Goal: Transaction & Acquisition: Purchase product/service

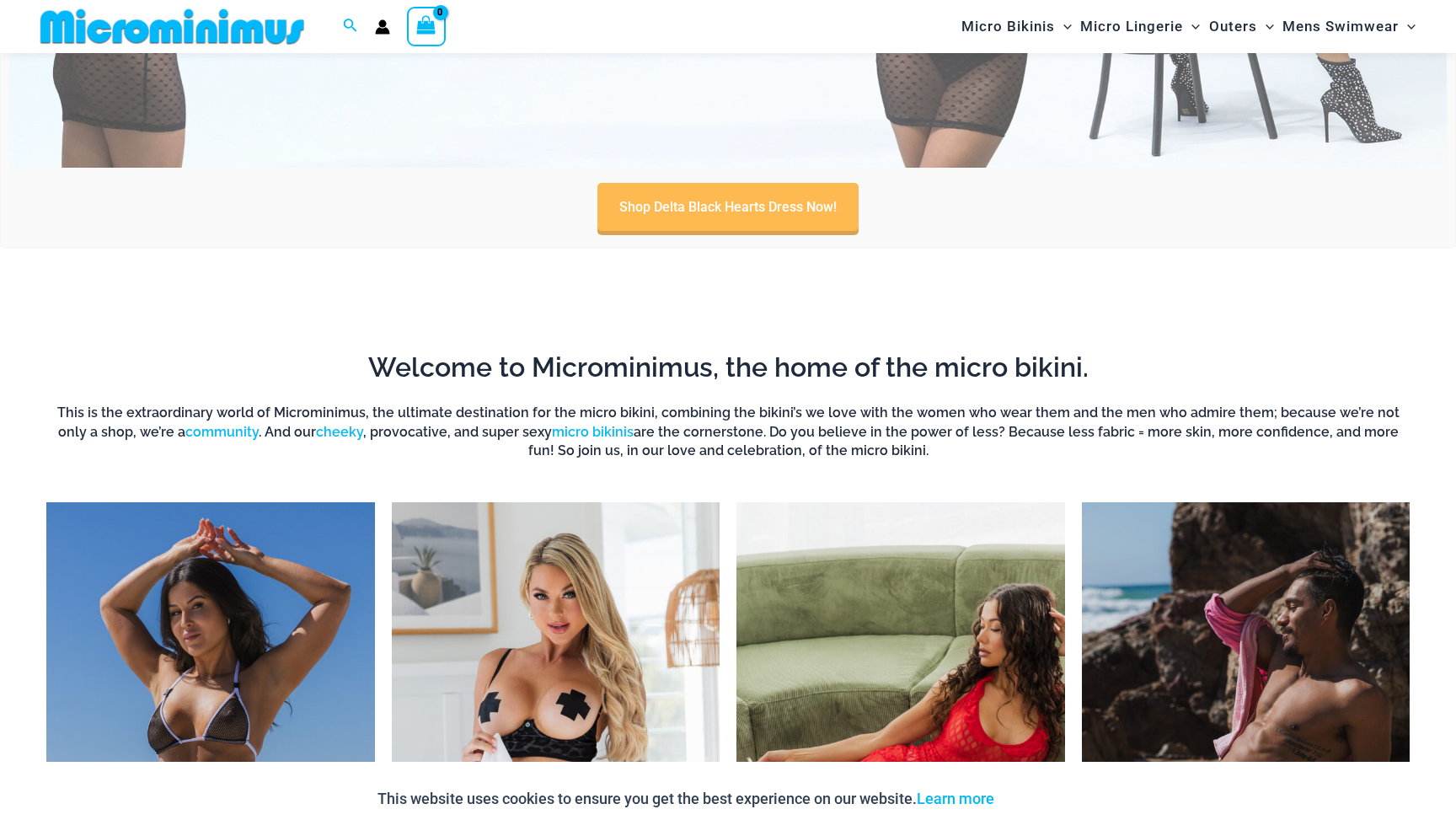
scroll to position [1356, 0]
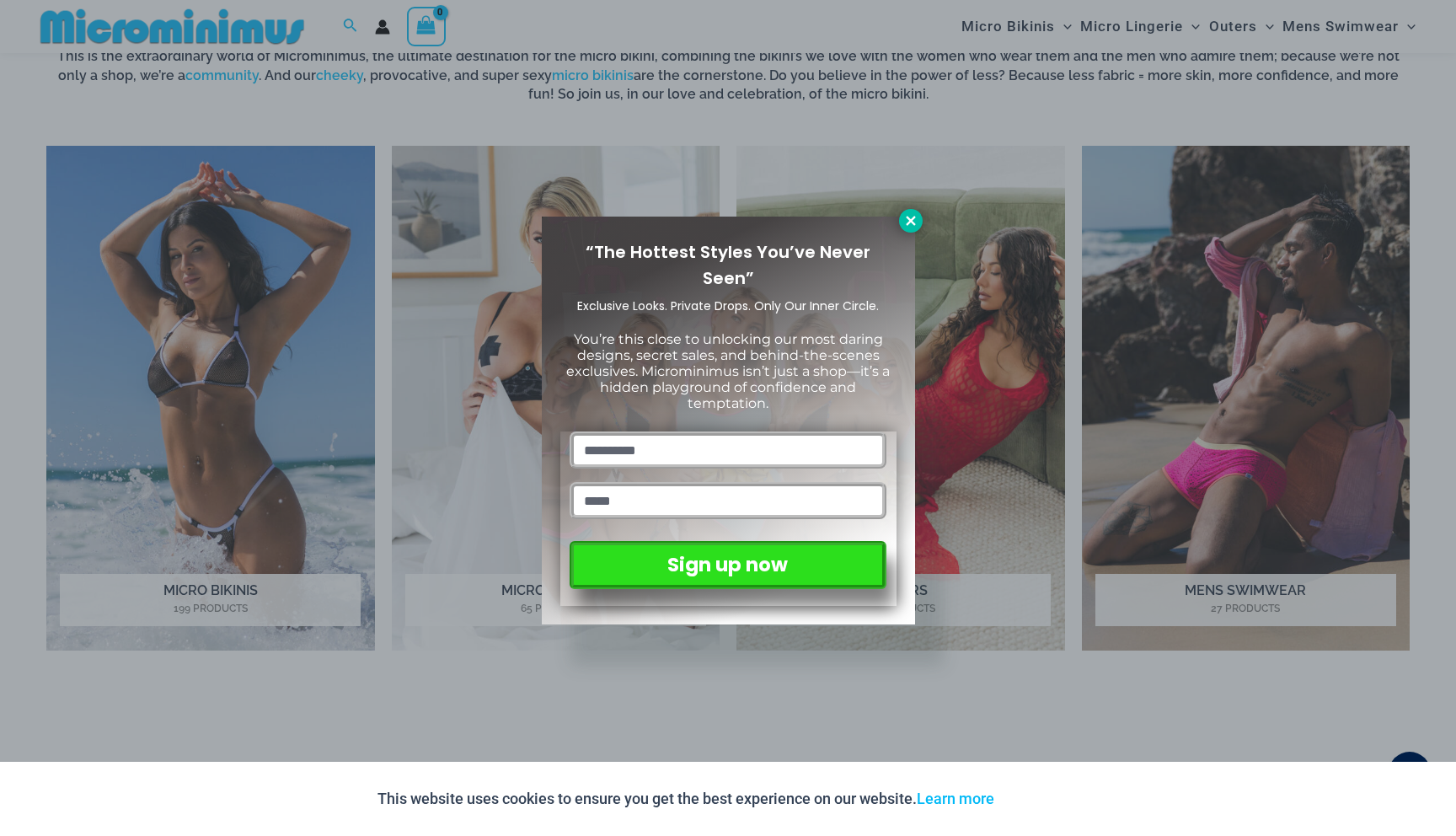
click at [911, 226] on icon at bounding box center [911, 221] width 15 height 15
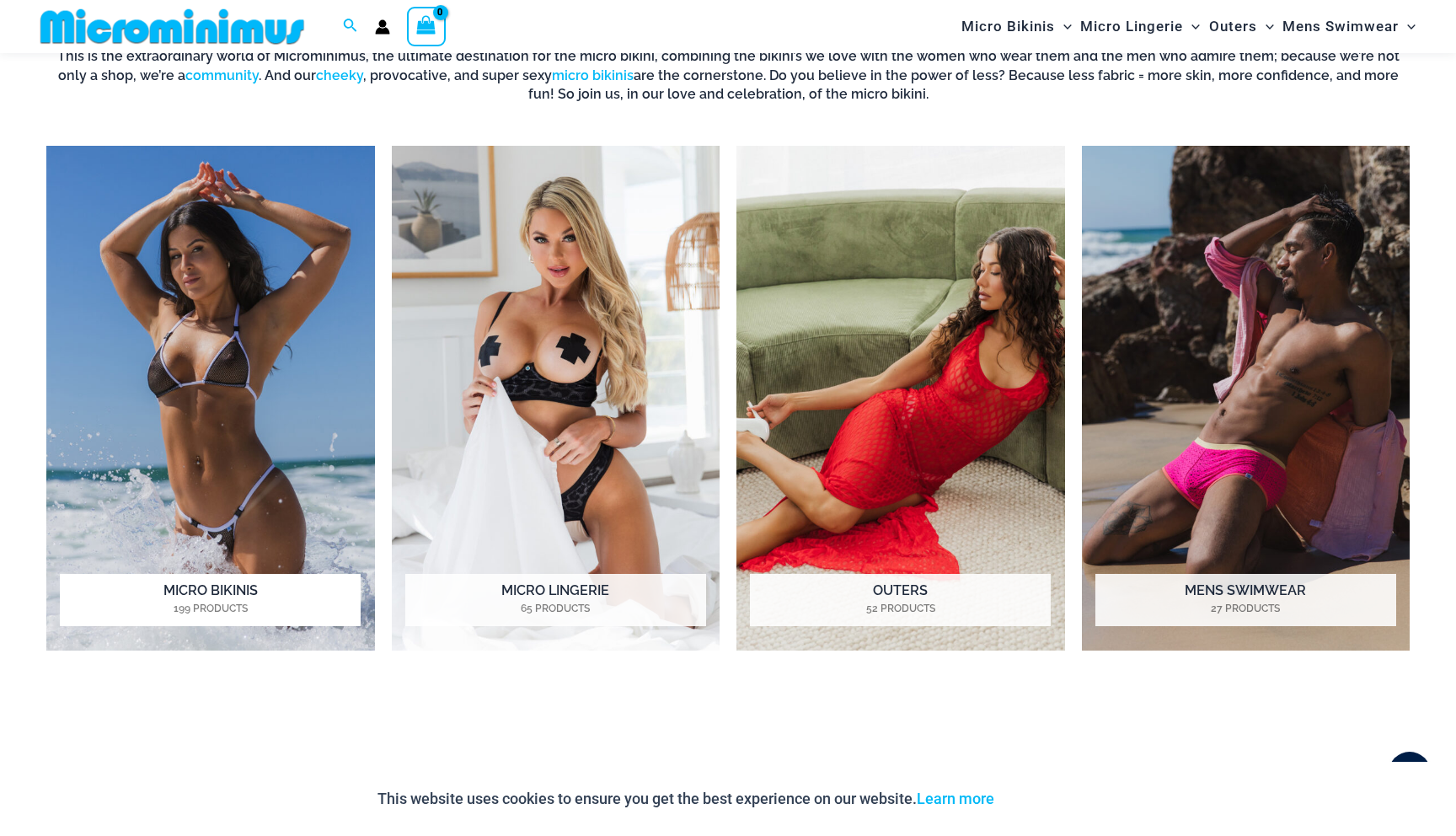
click at [236, 557] on img "Visit product category Micro Bikinis" at bounding box center [211, 398] width 329 height 505
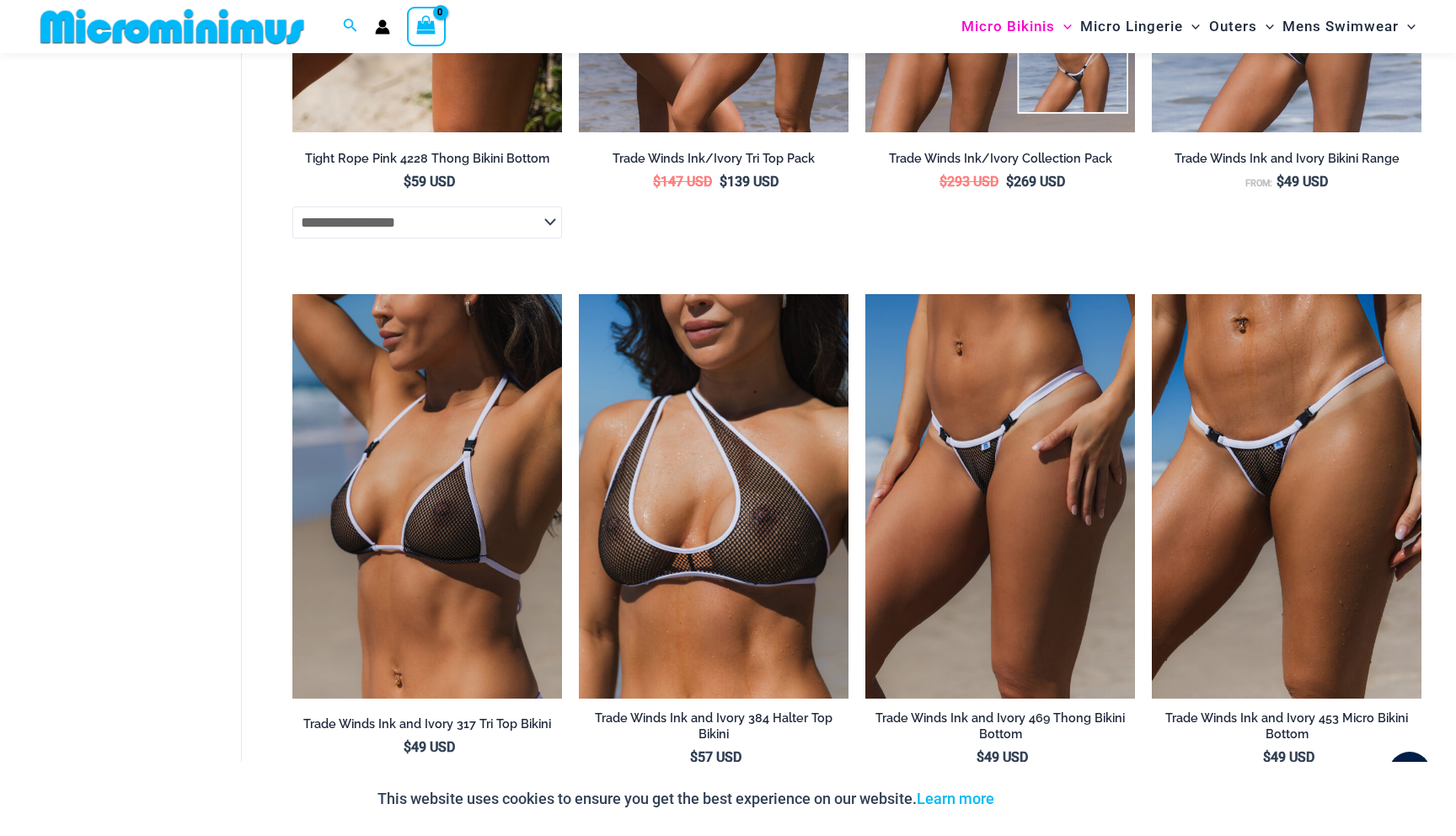
scroll to position [2523, 0]
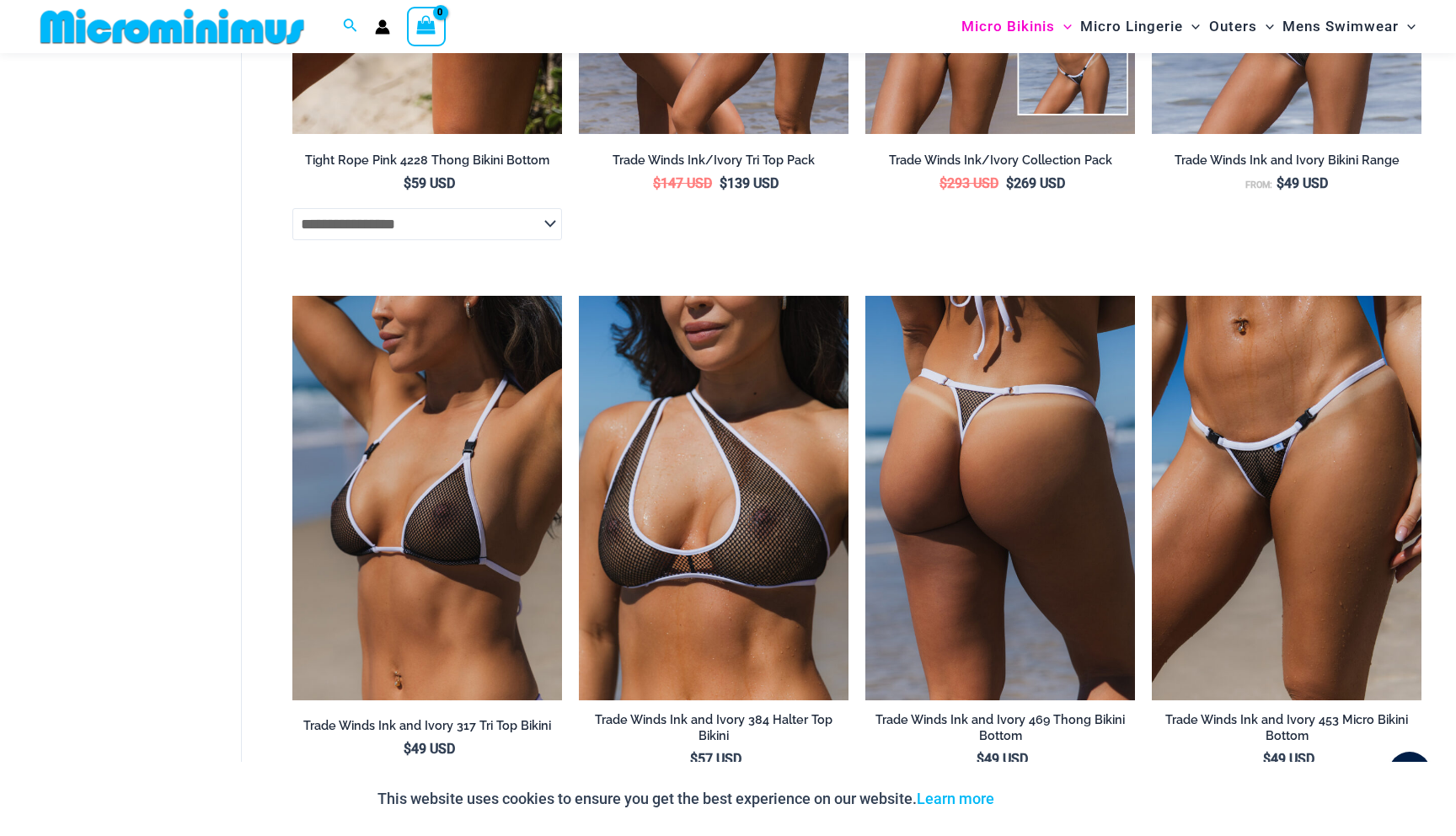
click at [972, 520] on img at bounding box center [1000, 498] width 270 height 404
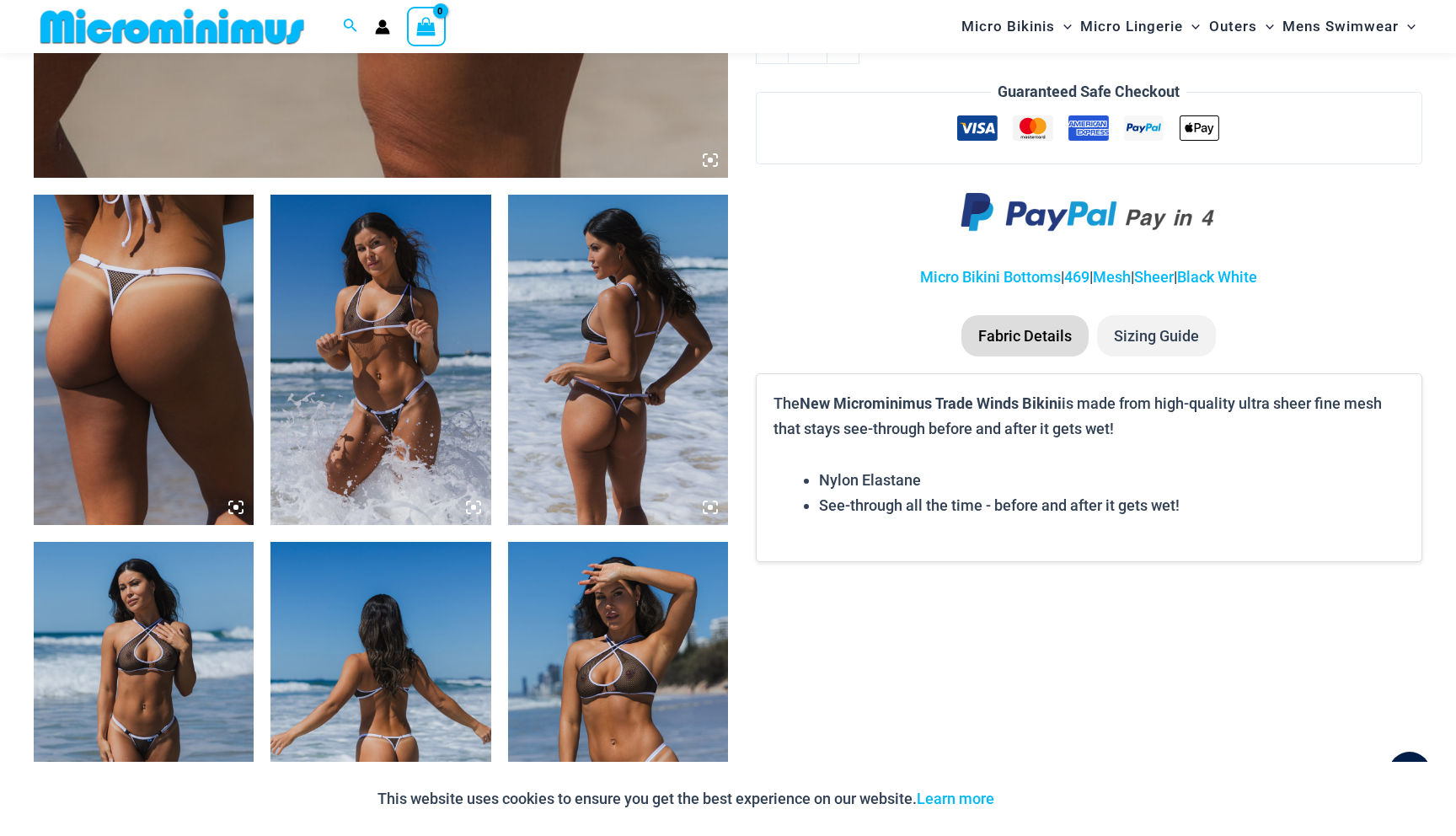
scroll to position [1038, 0]
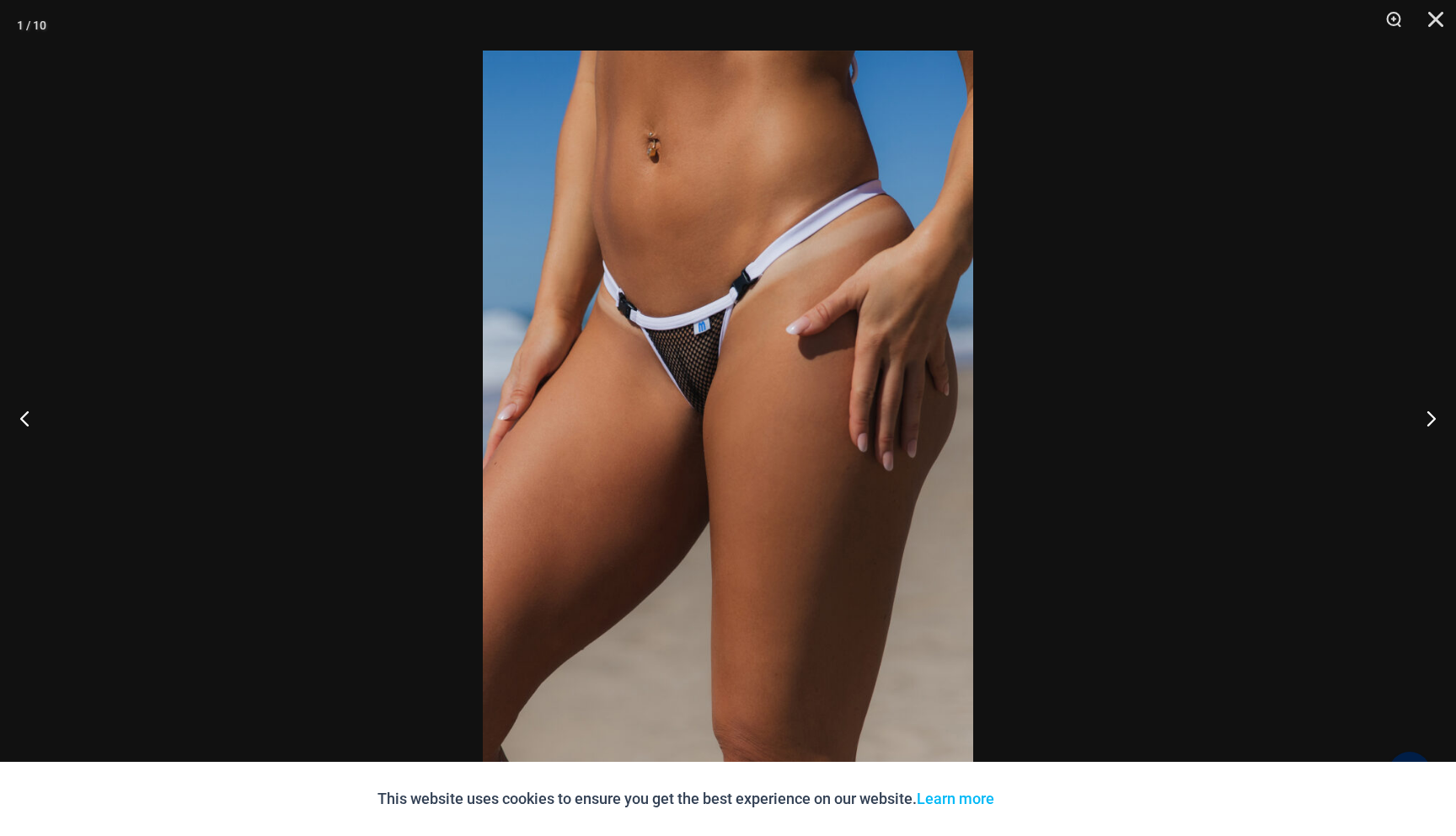
click at [689, 370] on img at bounding box center [727, 418] width 490 height 735
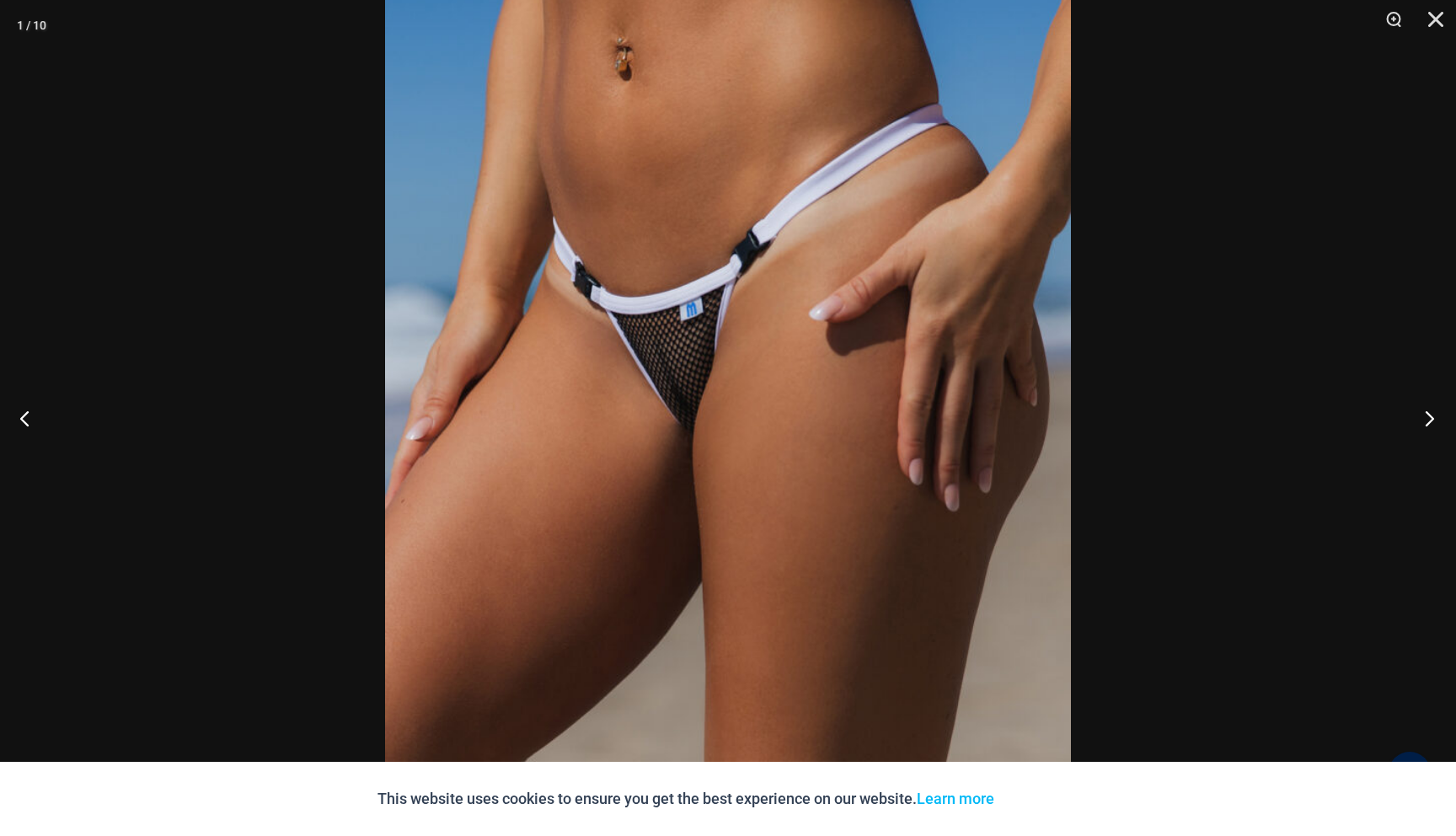
click at [1431, 408] on button "Next" at bounding box center [1424, 418] width 63 height 84
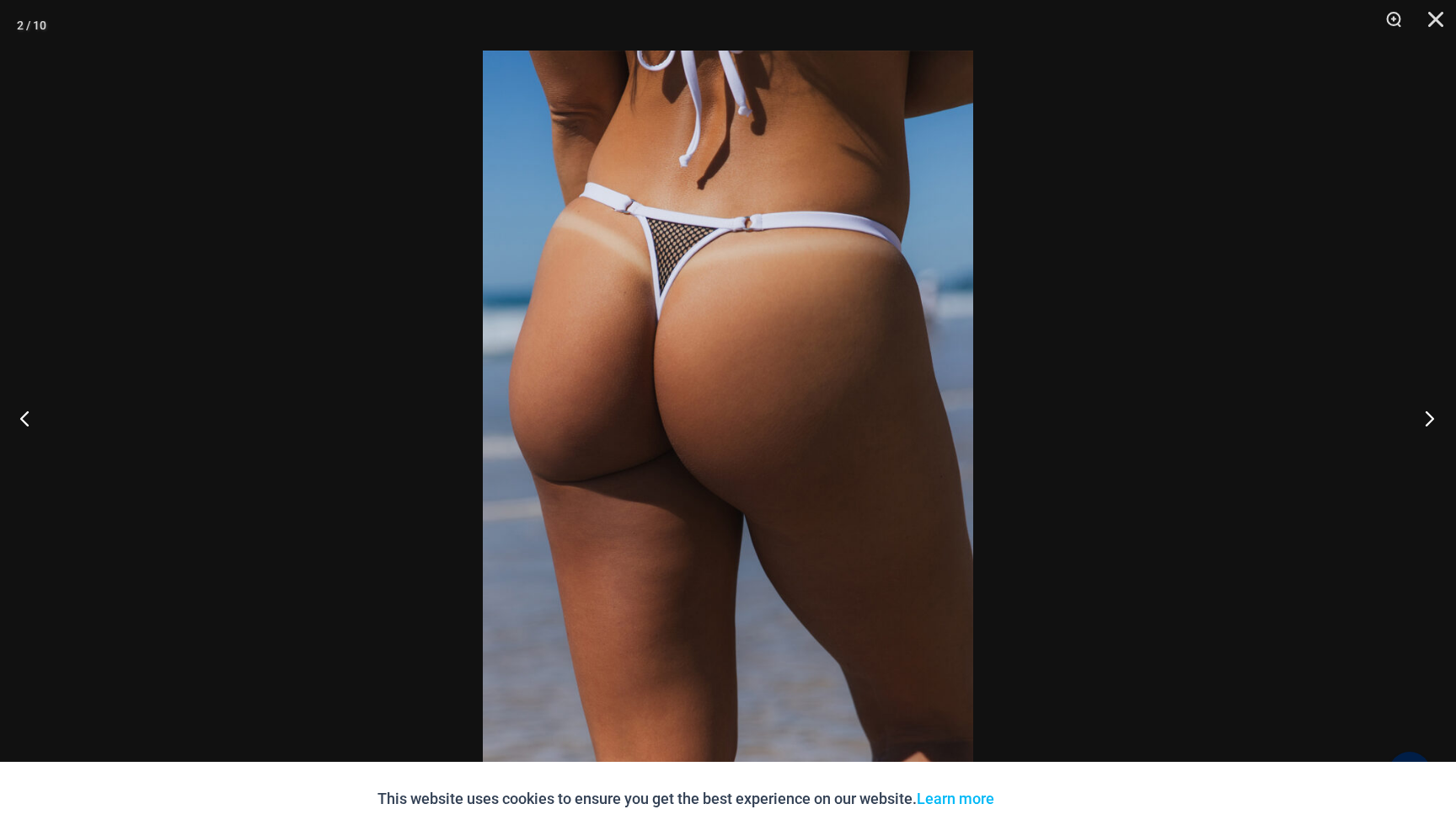
click at [1431, 408] on button "Next" at bounding box center [1424, 418] width 63 height 84
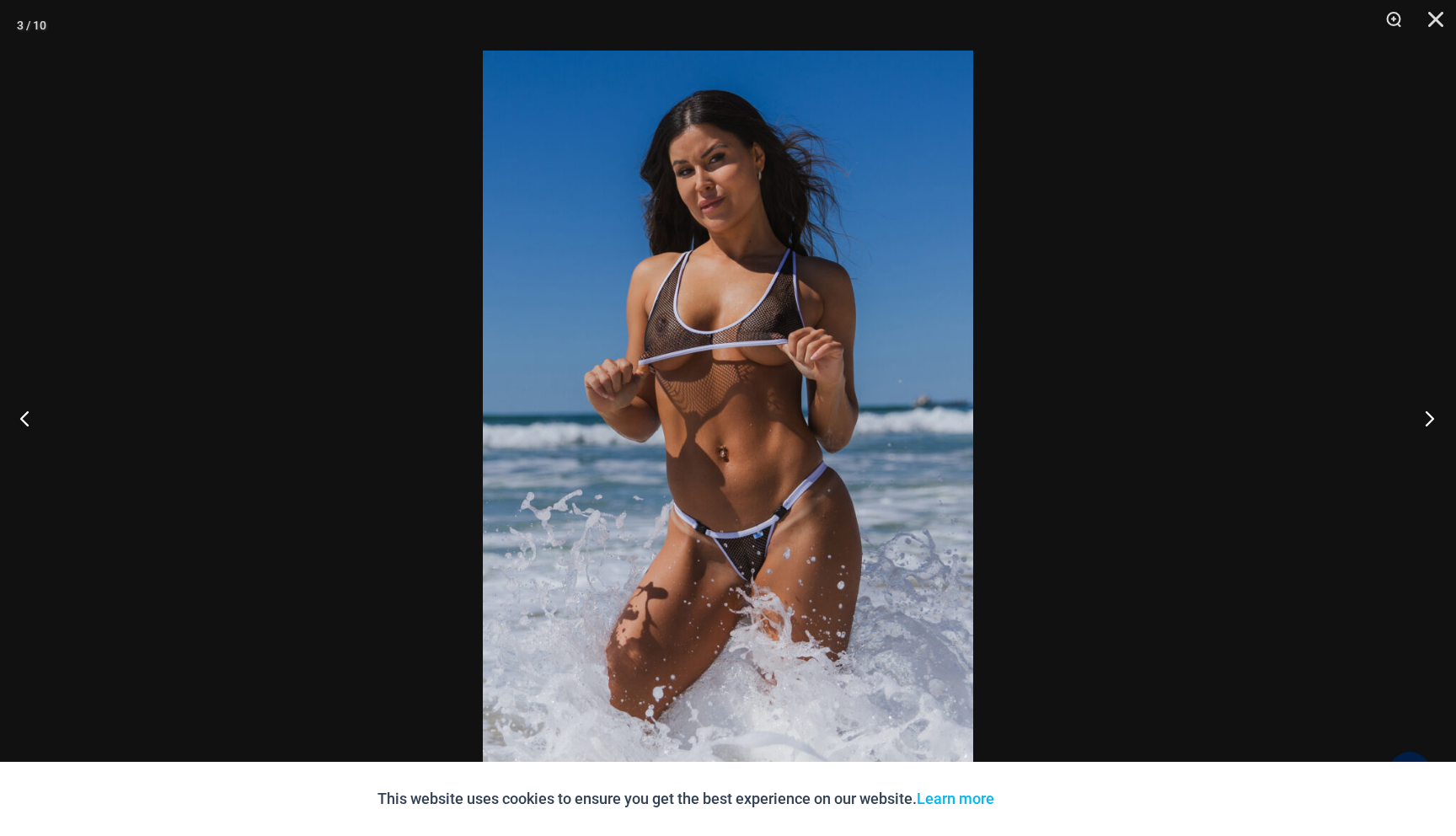
click at [1431, 408] on button "Next" at bounding box center [1424, 418] width 63 height 84
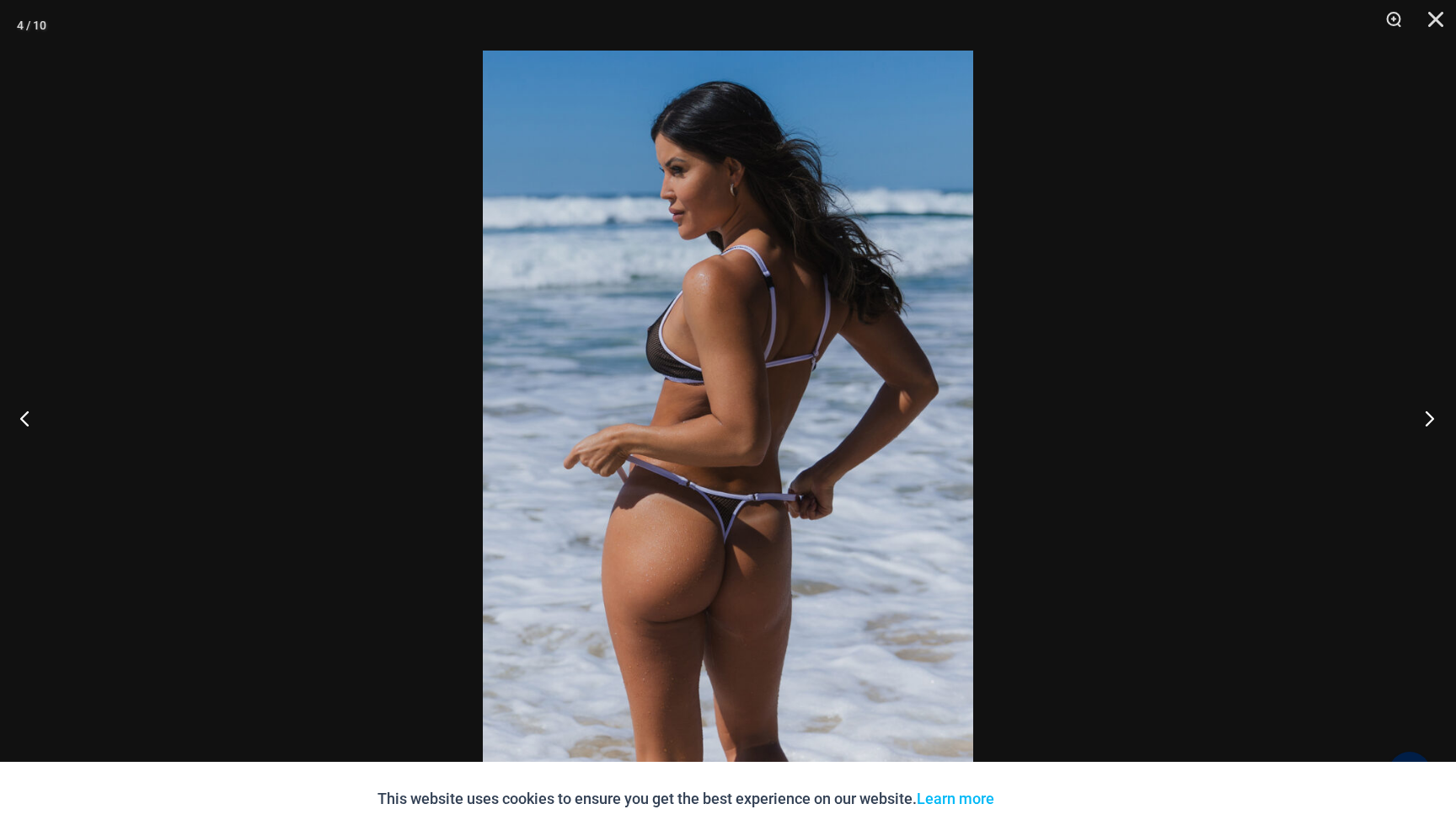
click at [1431, 408] on button "Next" at bounding box center [1424, 418] width 63 height 84
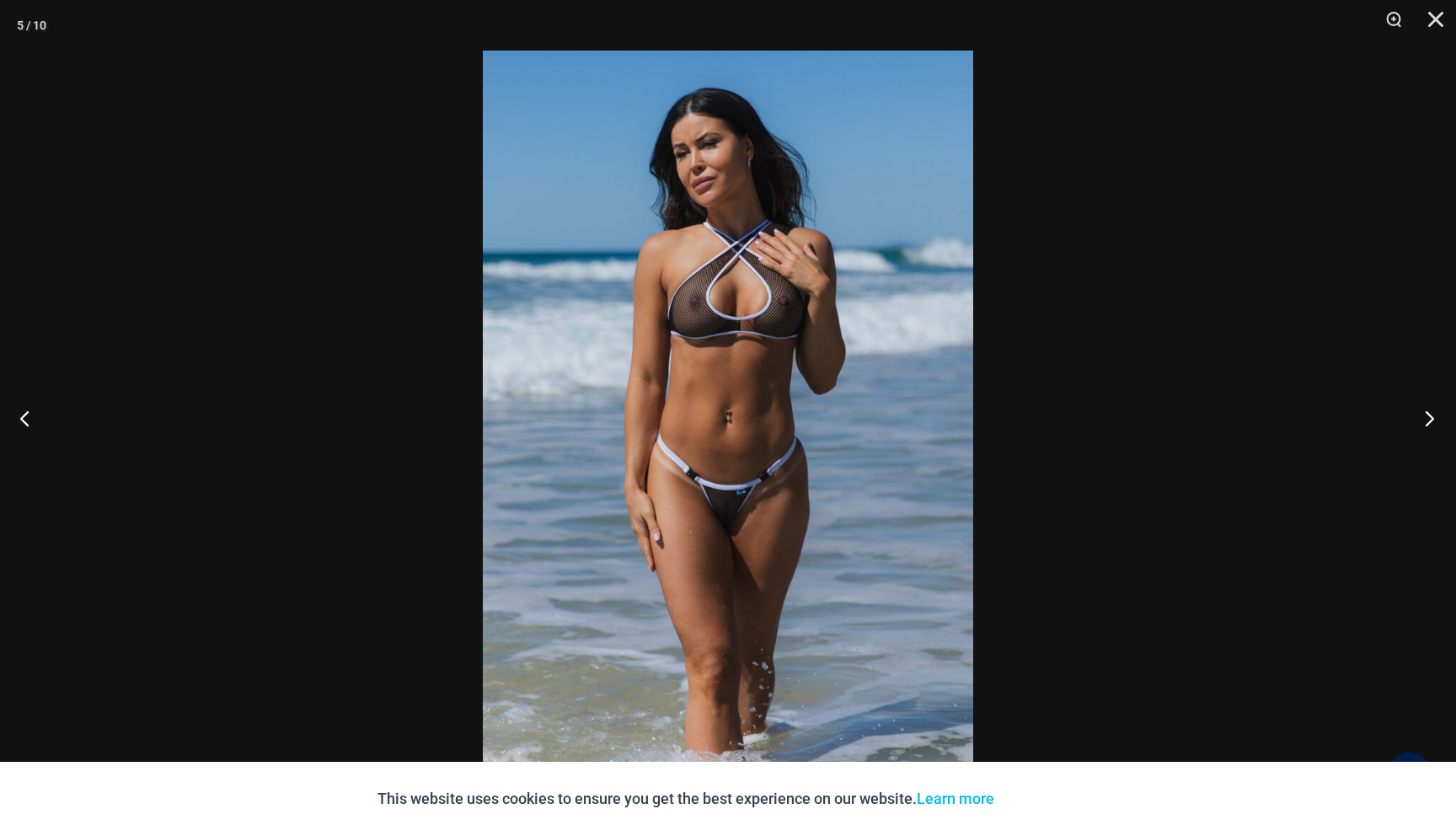
click at [1431, 408] on button "Next" at bounding box center [1424, 418] width 63 height 84
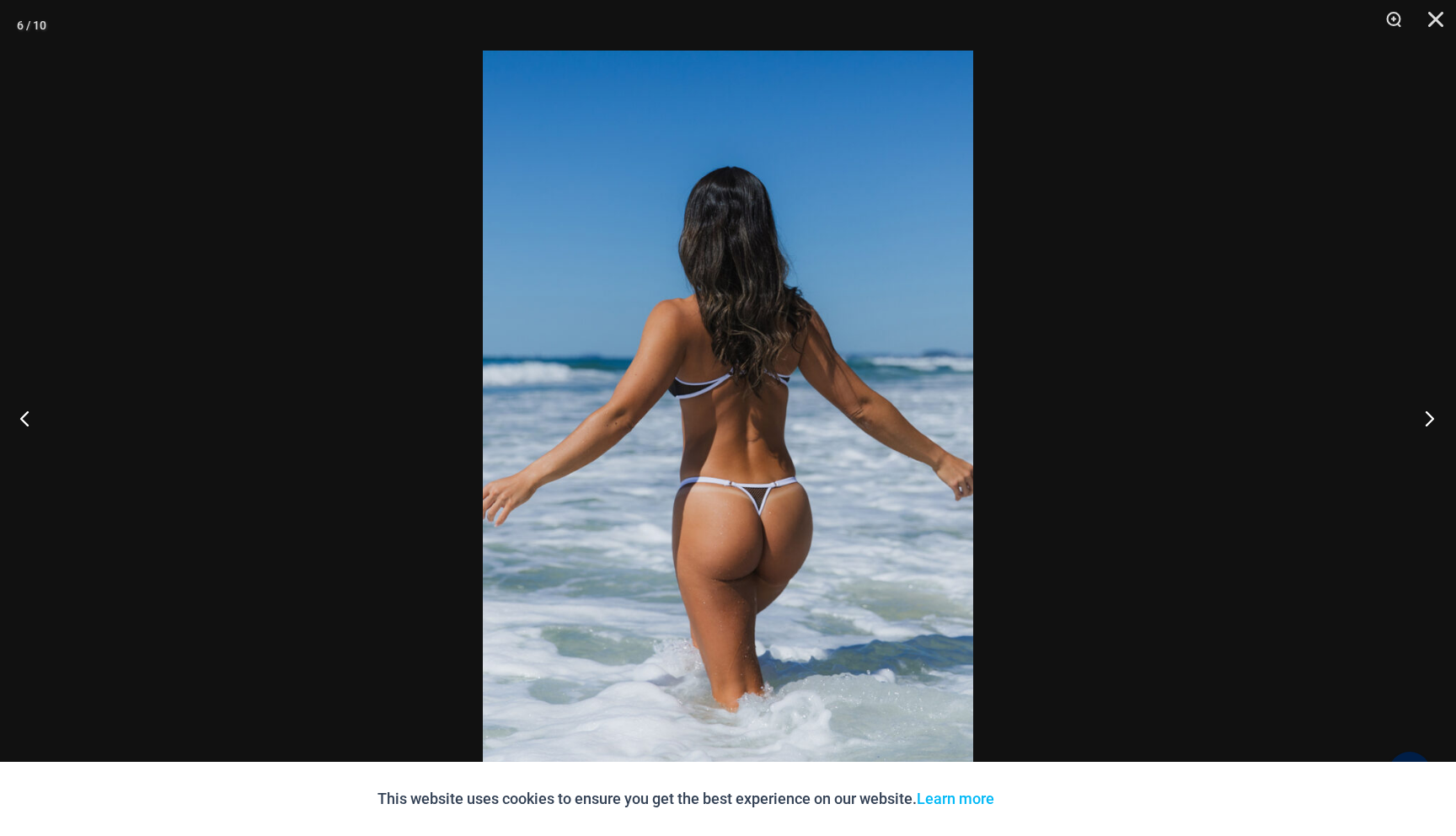
click at [1431, 408] on button "Next" at bounding box center [1424, 418] width 63 height 84
